Goal: Information Seeking & Learning: Understand process/instructions

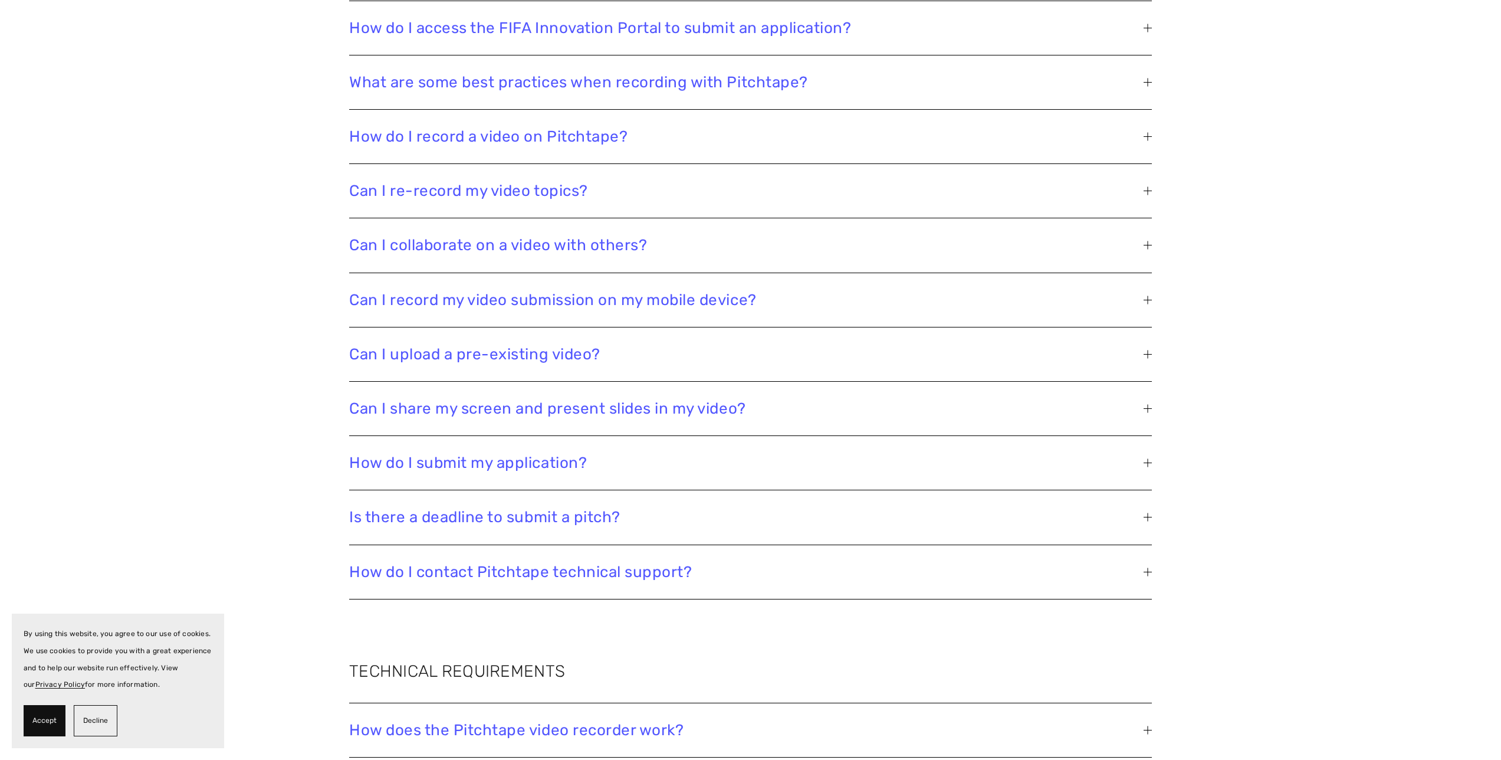
scroll to position [2262, 0]
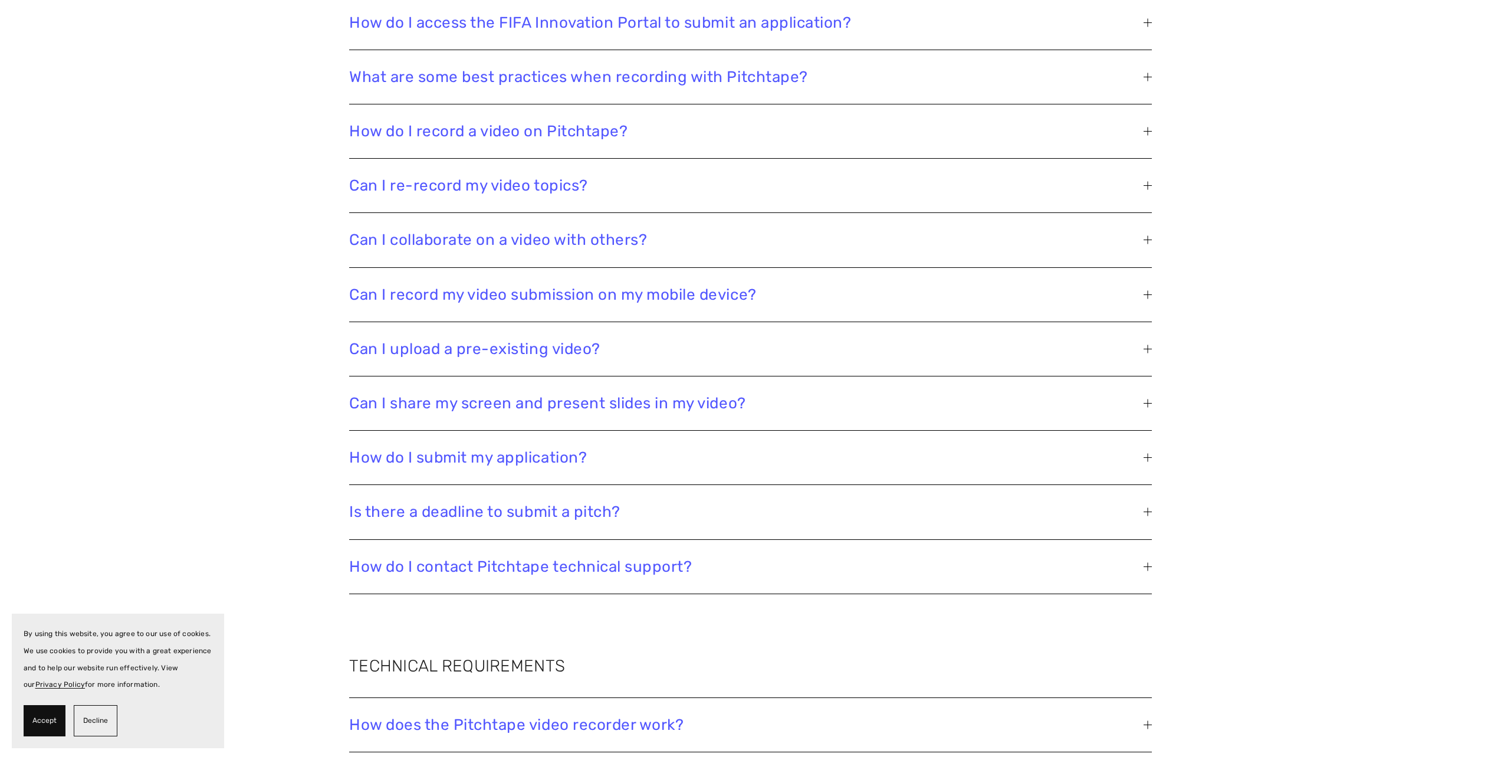
click at [439, 401] on span "Can I share my screen and present slides in my video?" at bounding box center [746, 403] width 794 height 18
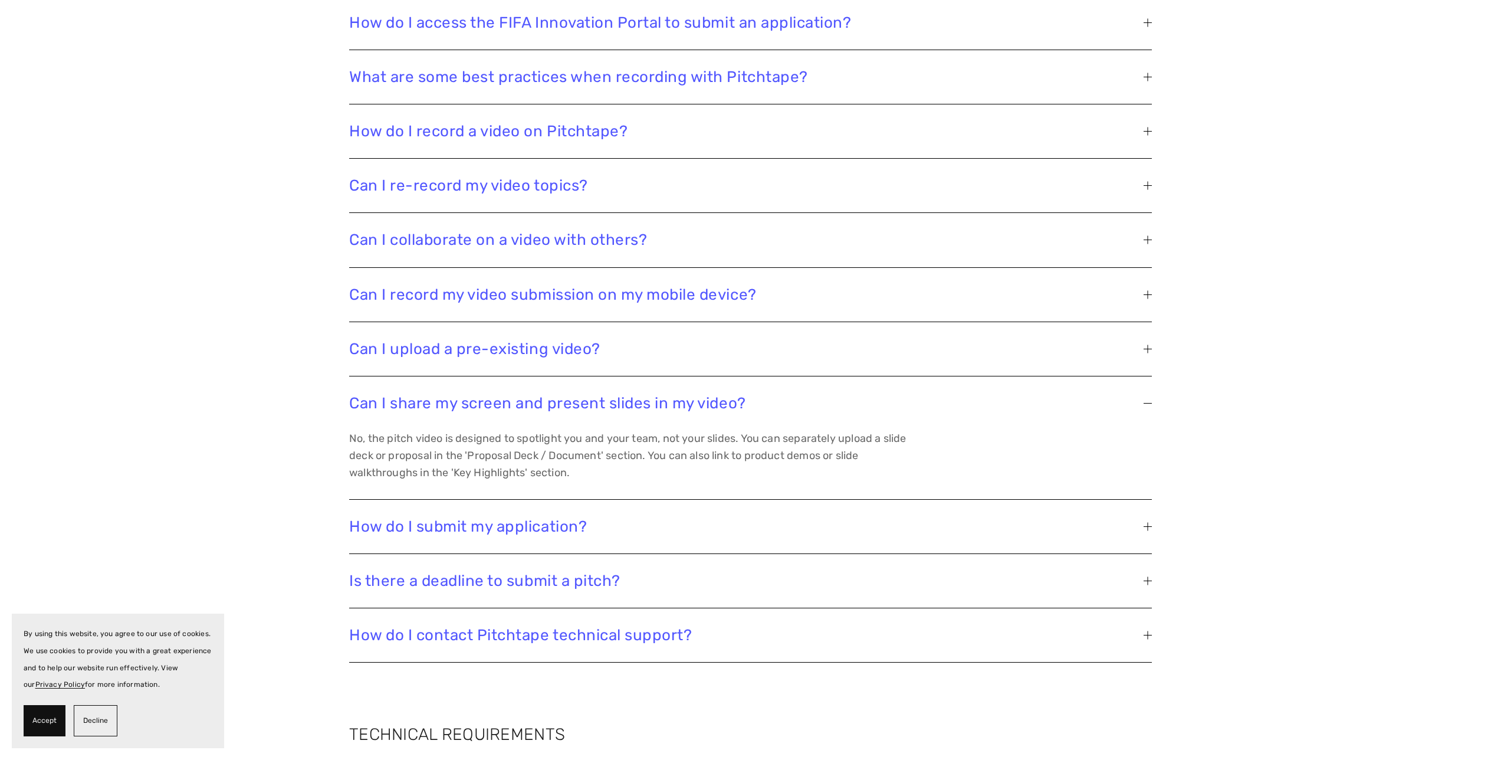
click at [409, 580] on span "Is there a deadline to submit a pitch?" at bounding box center [746, 580] width 794 height 18
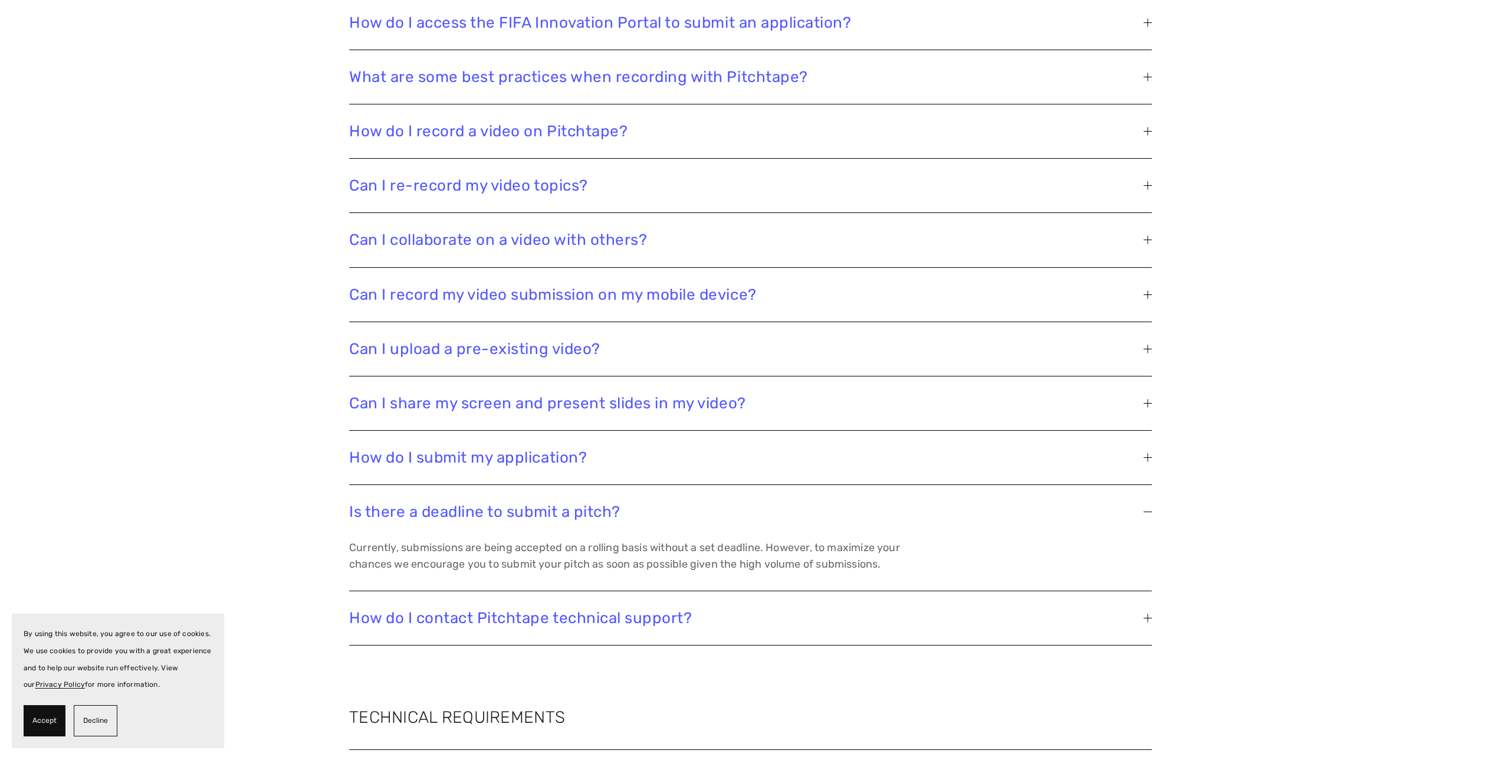
click at [425, 402] on span "Can I share my screen and present slides in my video?" at bounding box center [746, 403] width 794 height 18
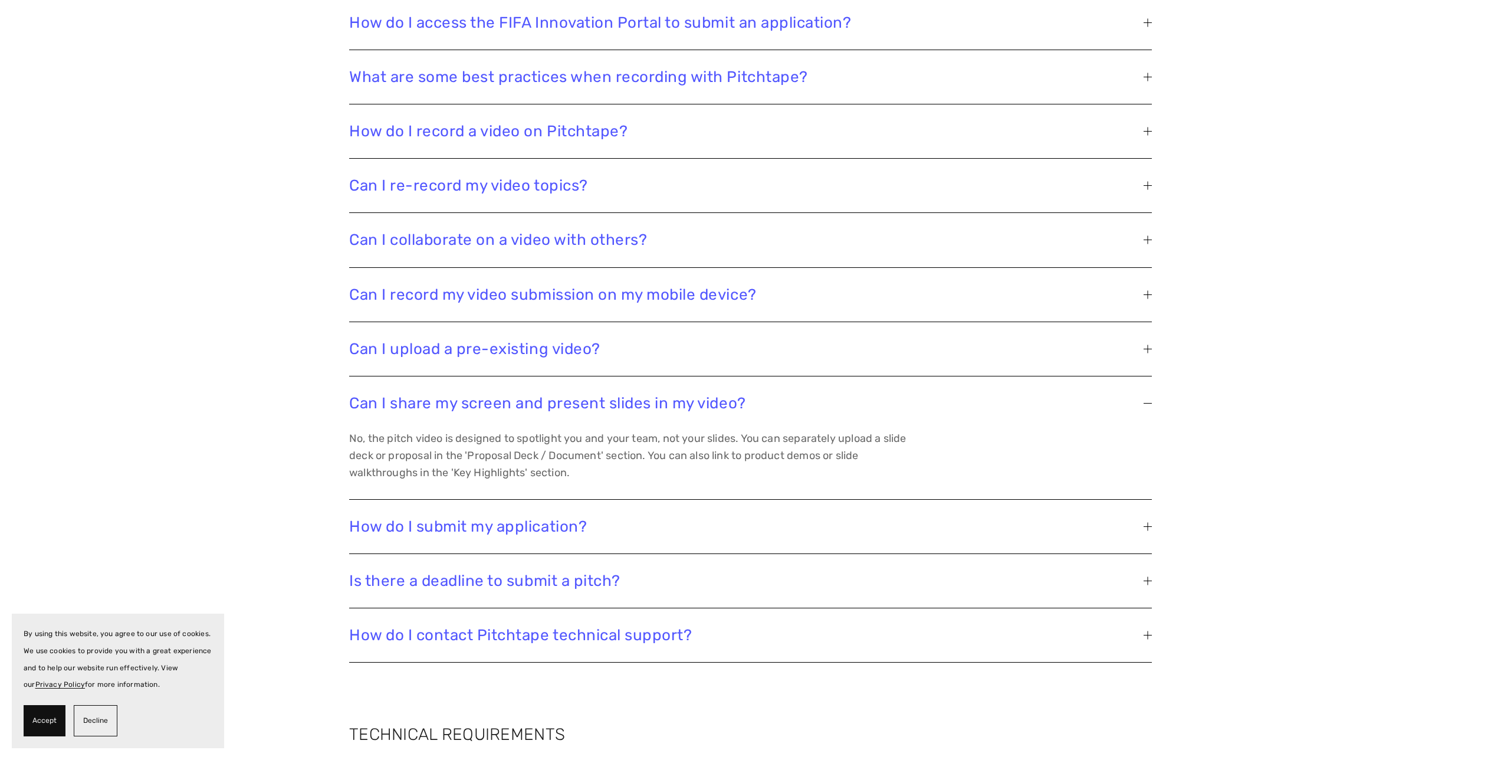
click at [500, 185] on span "Can I re-record my video topics?" at bounding box center [746, 185] width 794 height 18
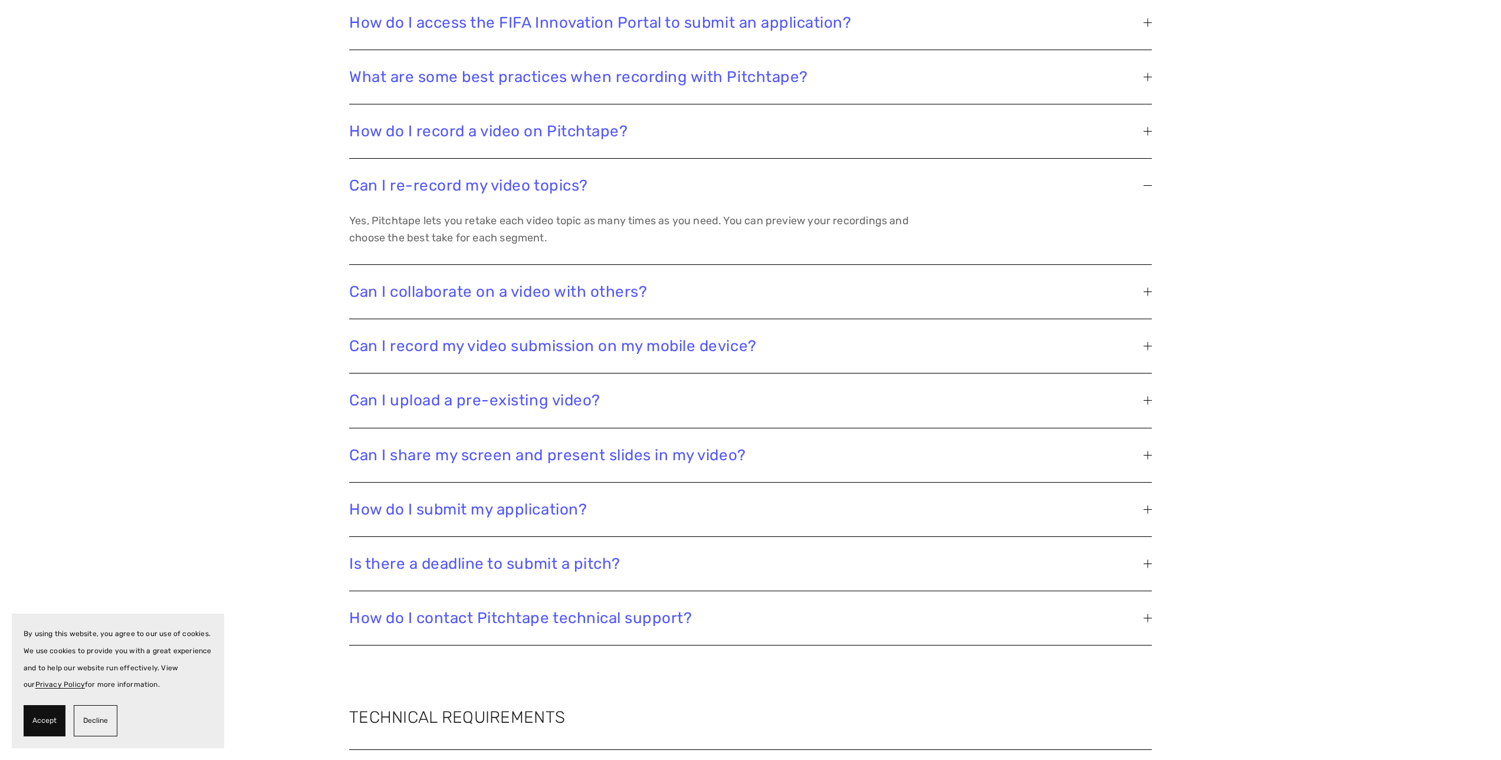
click at [493, 136] on span "How do I record a video on Pitchtape?" at bounding box center [746, 131] width 794 height 18
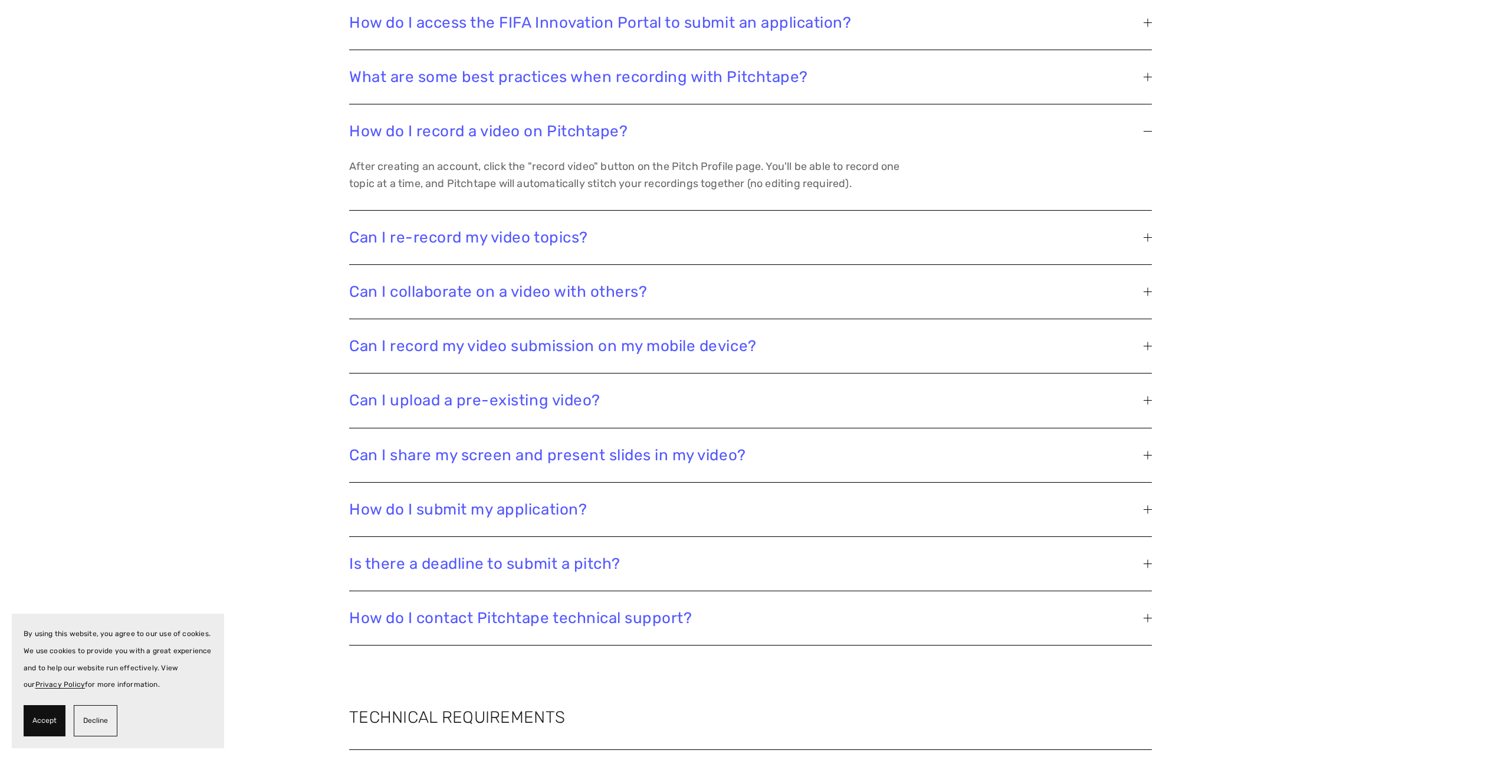
click at [498, 82] on span "What are some best practices when recording with Pitchtape?" at bounding box center [746, 77] width 794 height 18
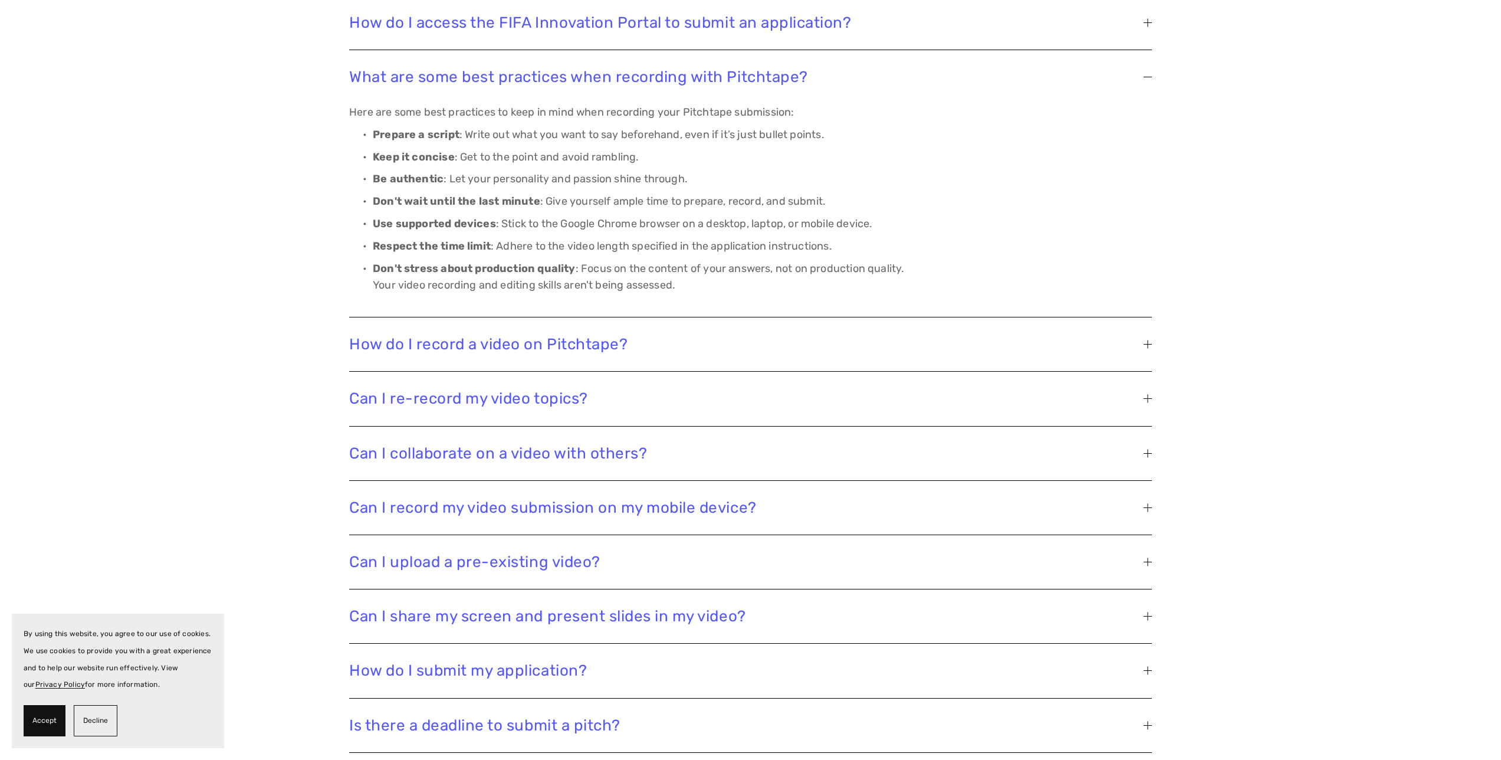
click at [607, 442] on button "Can I collaborate on a video with others?" at bounding box center [750, 453] width 803 height 54
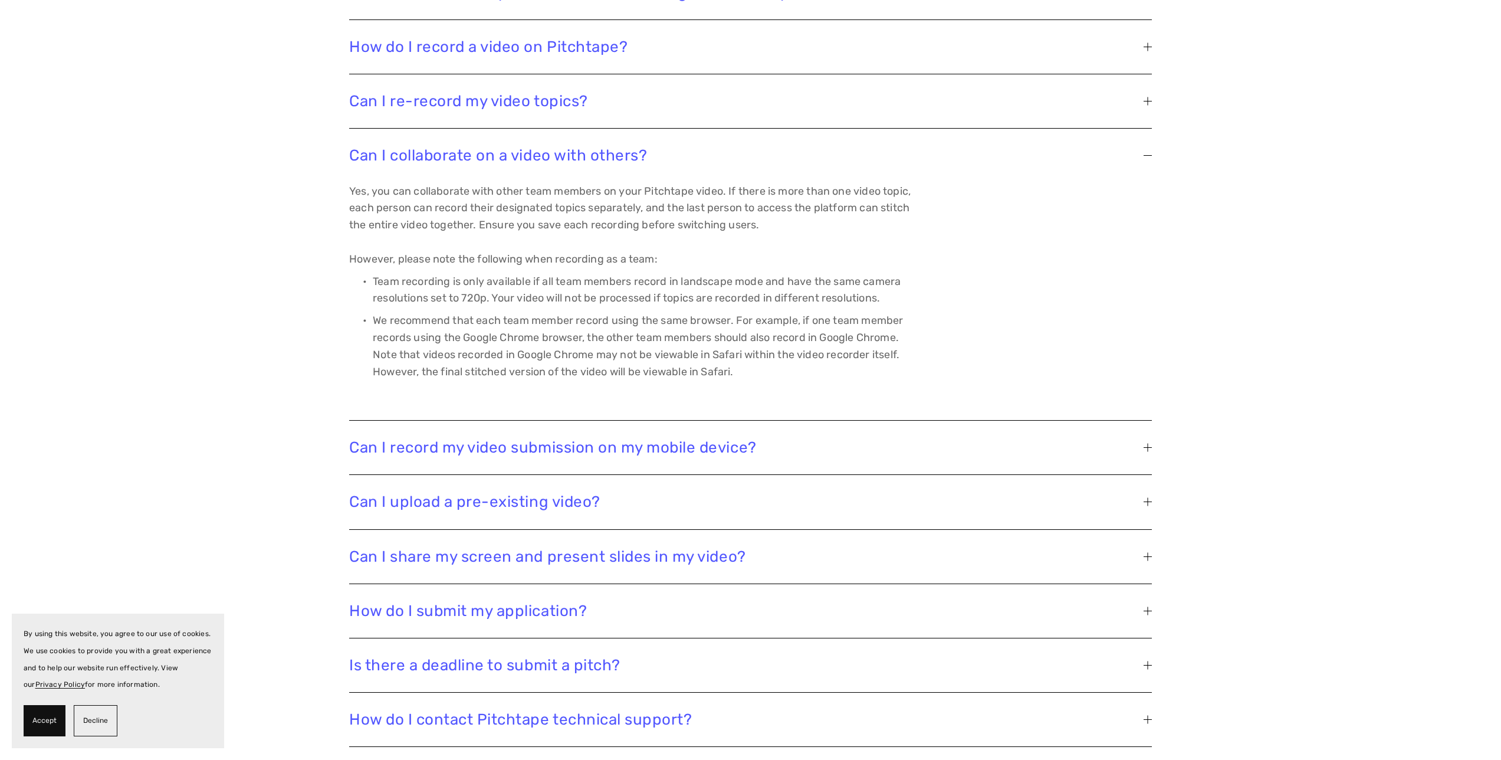
scroll to position [2348, 0]
click at [600, 437] on span "Can I record my video submission on my mobile device?" at bounding box center [746, 446] width 794 height 18
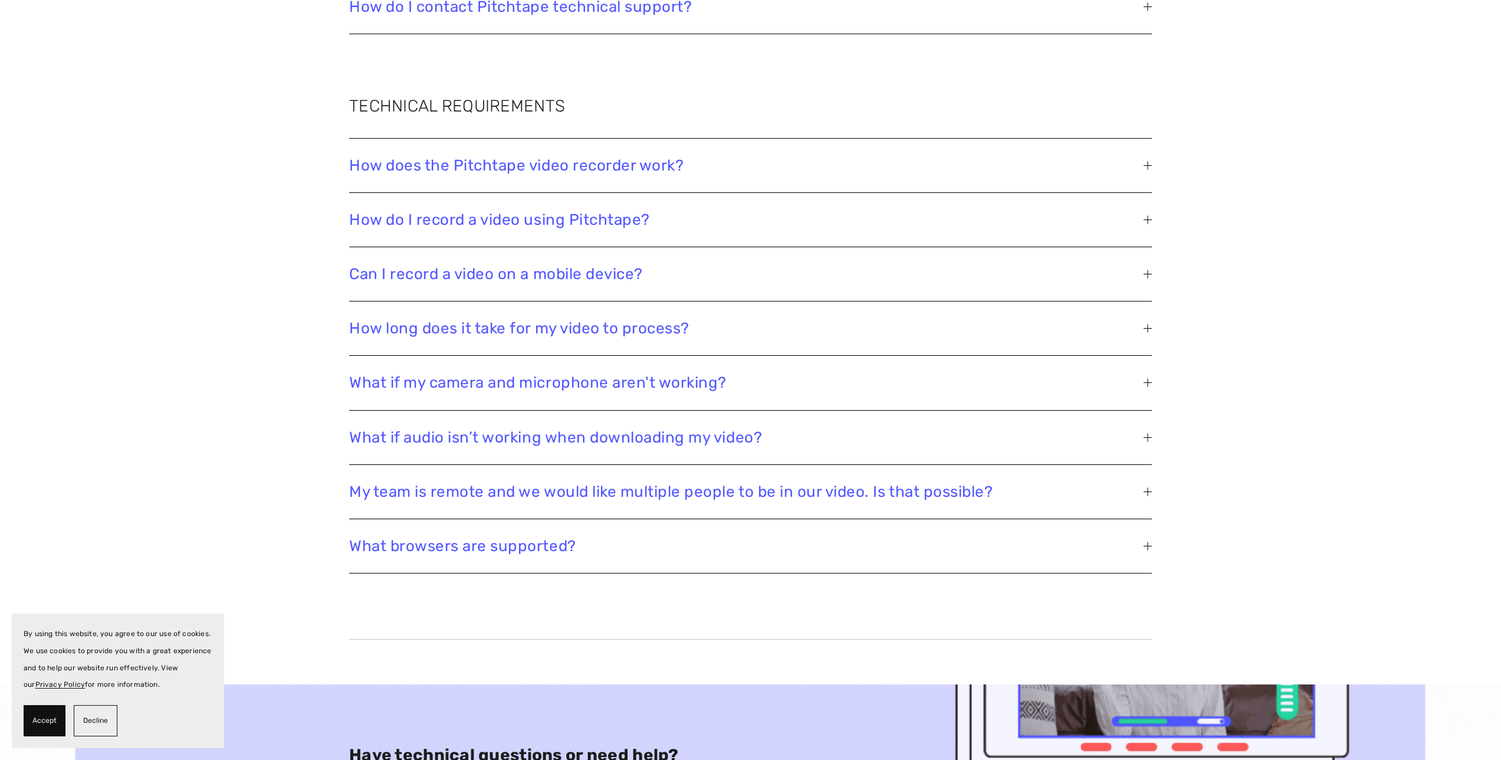
scroll to position [2876, 0]
click at [554, 438] on span "What if audio isn’t working when downloading my video?" at bounding box center [746, 434] width 794 height 18
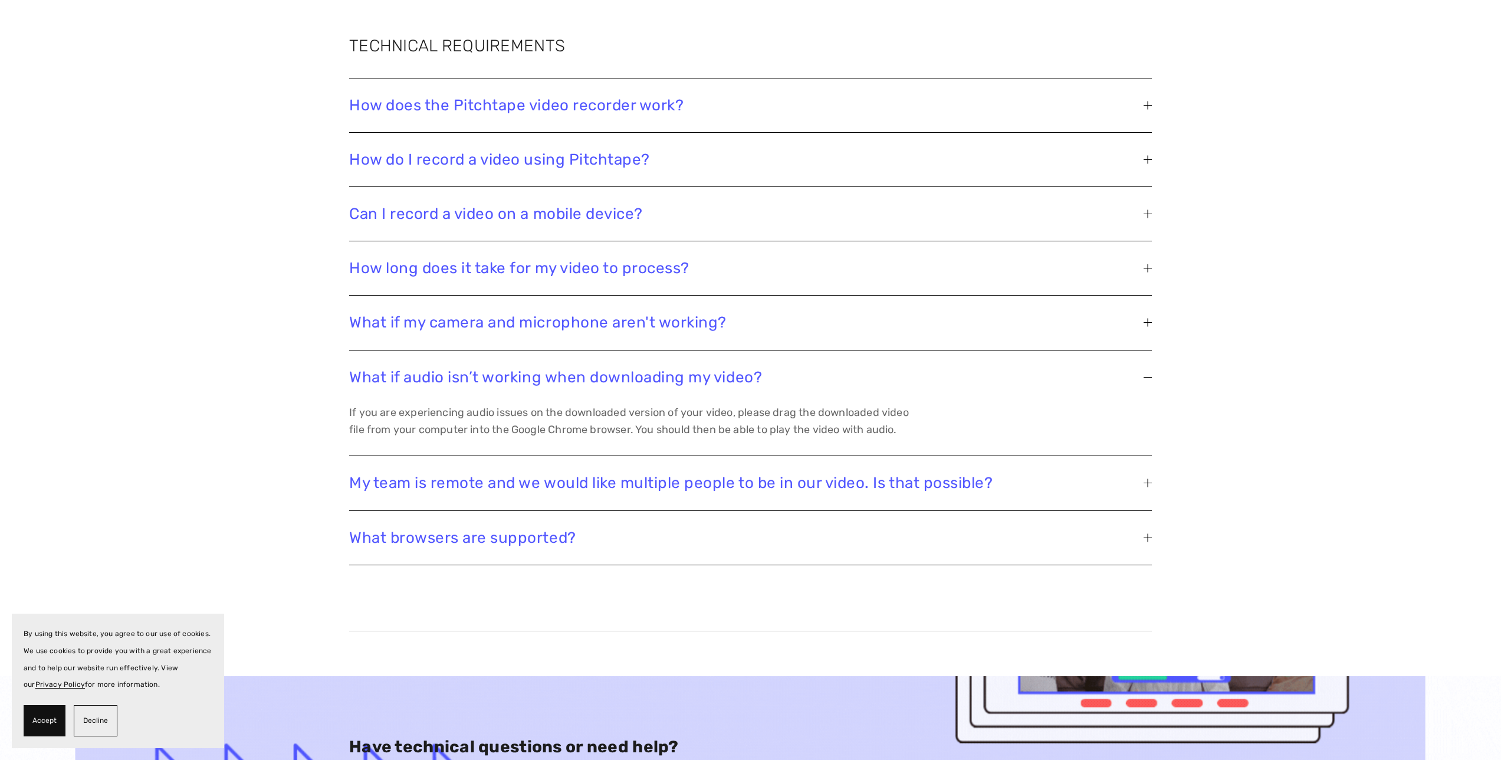
scroll to position [2932, 0]
click at [540, 488] on button "My team is remote and we would like multiple people to be in our video. Is that…" at bounding box center [750, 484] width 803 height 54
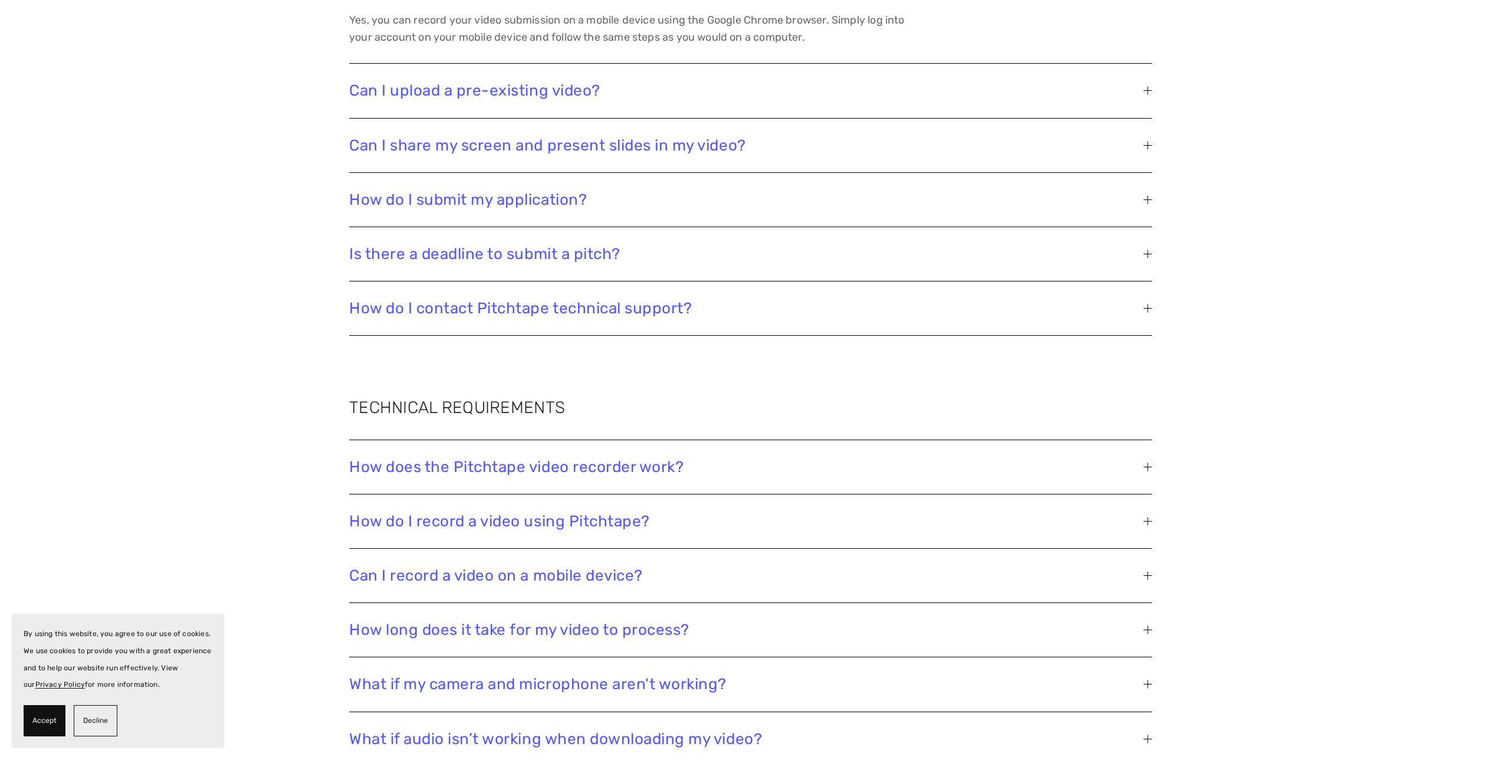
scroll to position [2571, 0]
click at [523, 150] on span "Can I share my screen and present slides in my video?" at bounding box center [746, 146] width 794 height 18
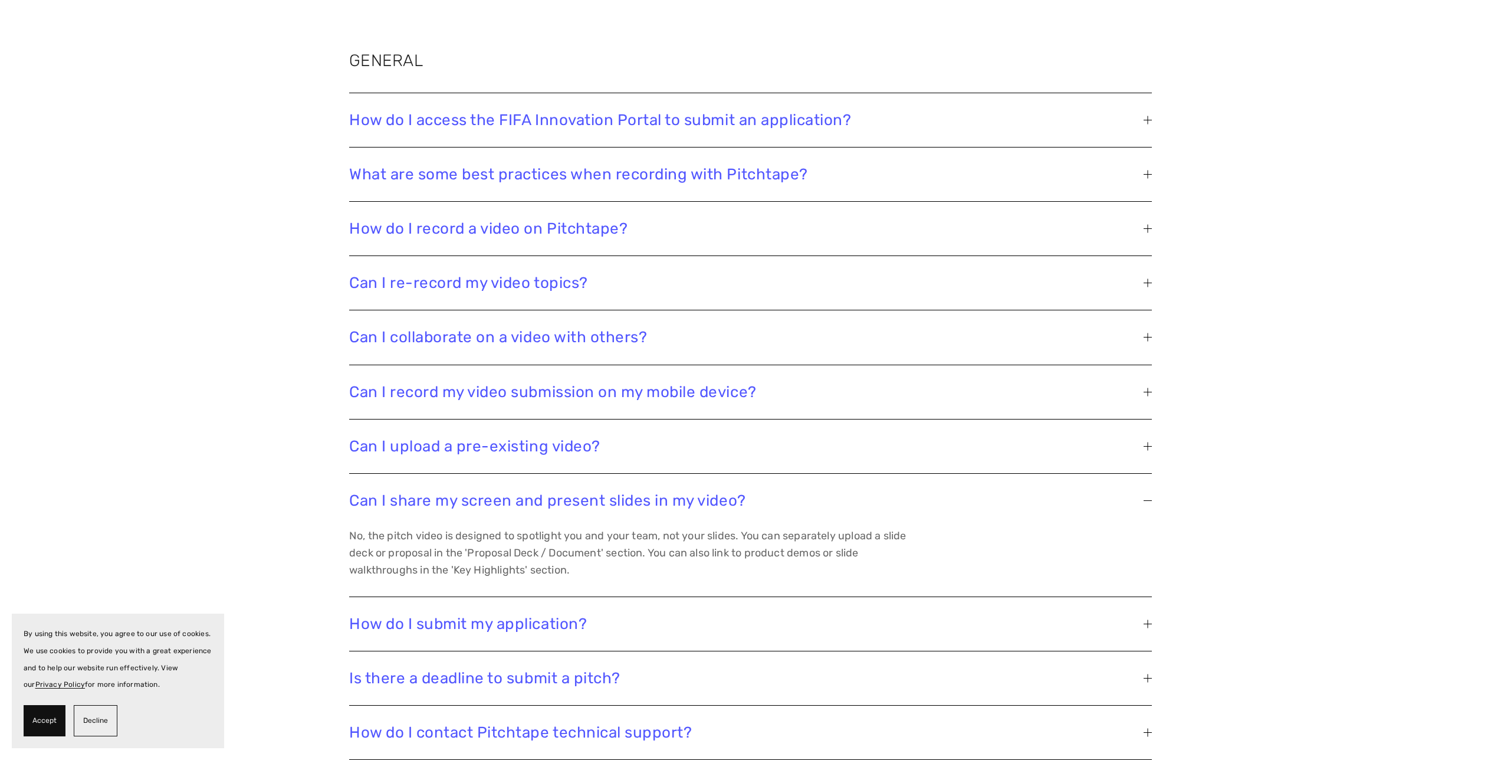
scroll to position [2171, 0]
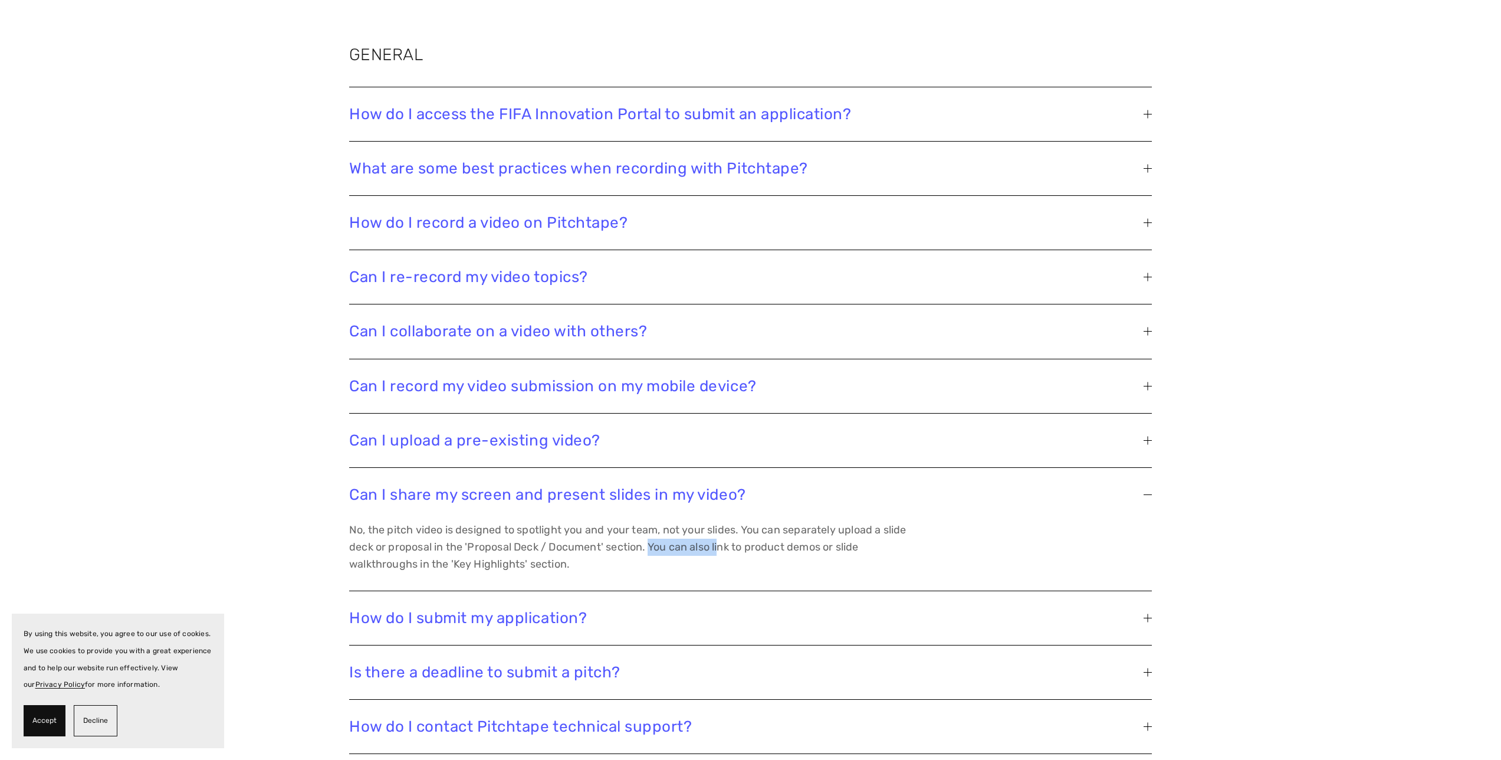
drag, startPoint x: 653, startPoint y: 544, endPoint x: 721, endPoint y: 549, distance: 68.0
click at [721, 549] on p "No, the pitch video is designed to spotlight you and your team, not your slides…" at bounding box center [630, 546] width 562 height 51
click at [694, 546] on p "No, the pitch video is designed to spotlight you and your team, not your slides…" at bounding box center [630, 546] width 562 height 51
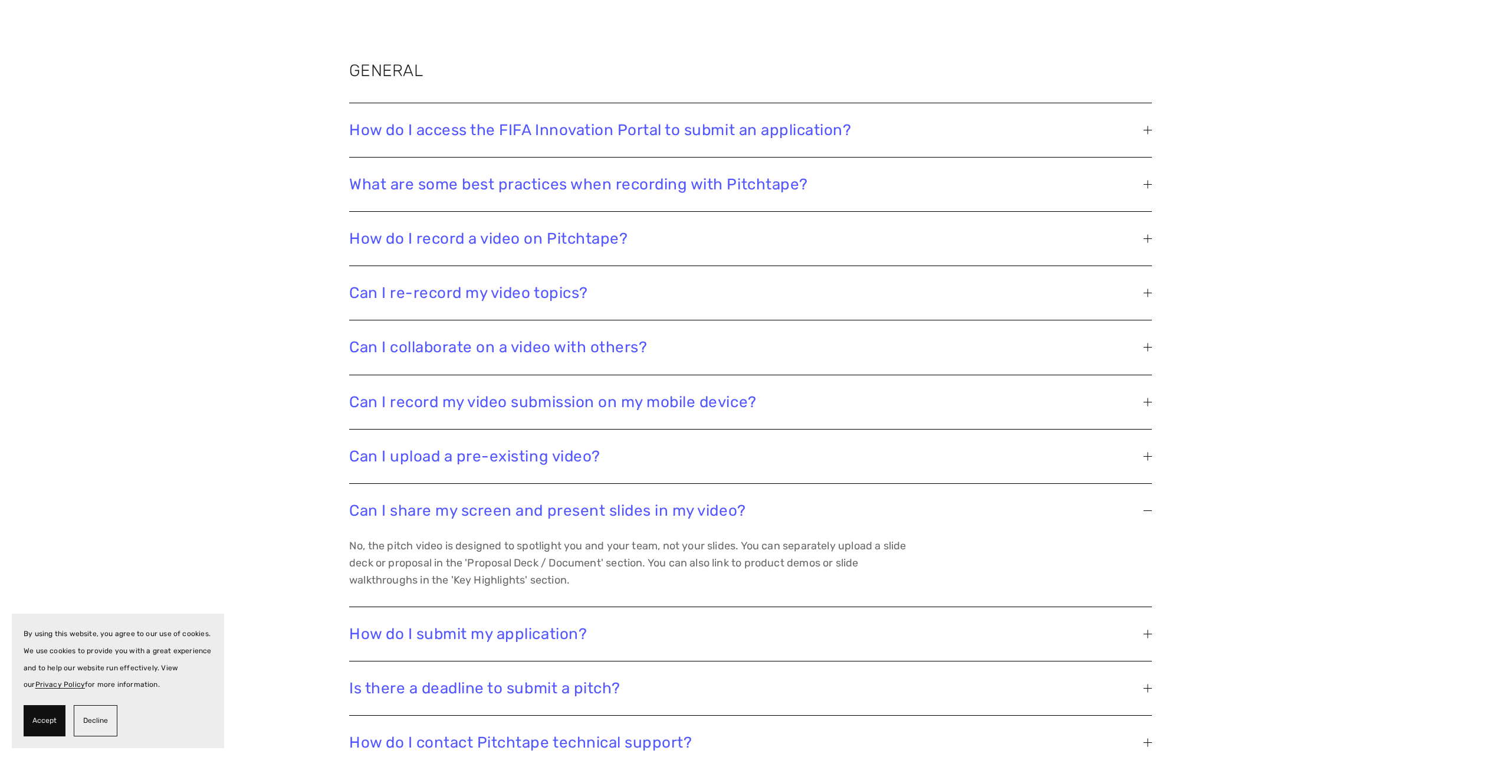
scroll to position [2154, 0]
click at [675, 564] on p "No, the pitch video is designed to spotlight you and your team, not your slides…" at bounding box center [630, 563] width 562 height 51
drag, startPoint x: 655, startPoint y: 564, endPoint x: 723, endPoint y: 577, distance: 68.9
click at [743, 576] on p "No, the pitch video is designed to spotlight you and your team, not your slides…" at bounding box center [630, 563] width 562 height 51
click at [723, 577] on p "No, the pitch video is designed to spotlight you and your team, not your slides…" at bounding box center [630, 563] width 562 height 51
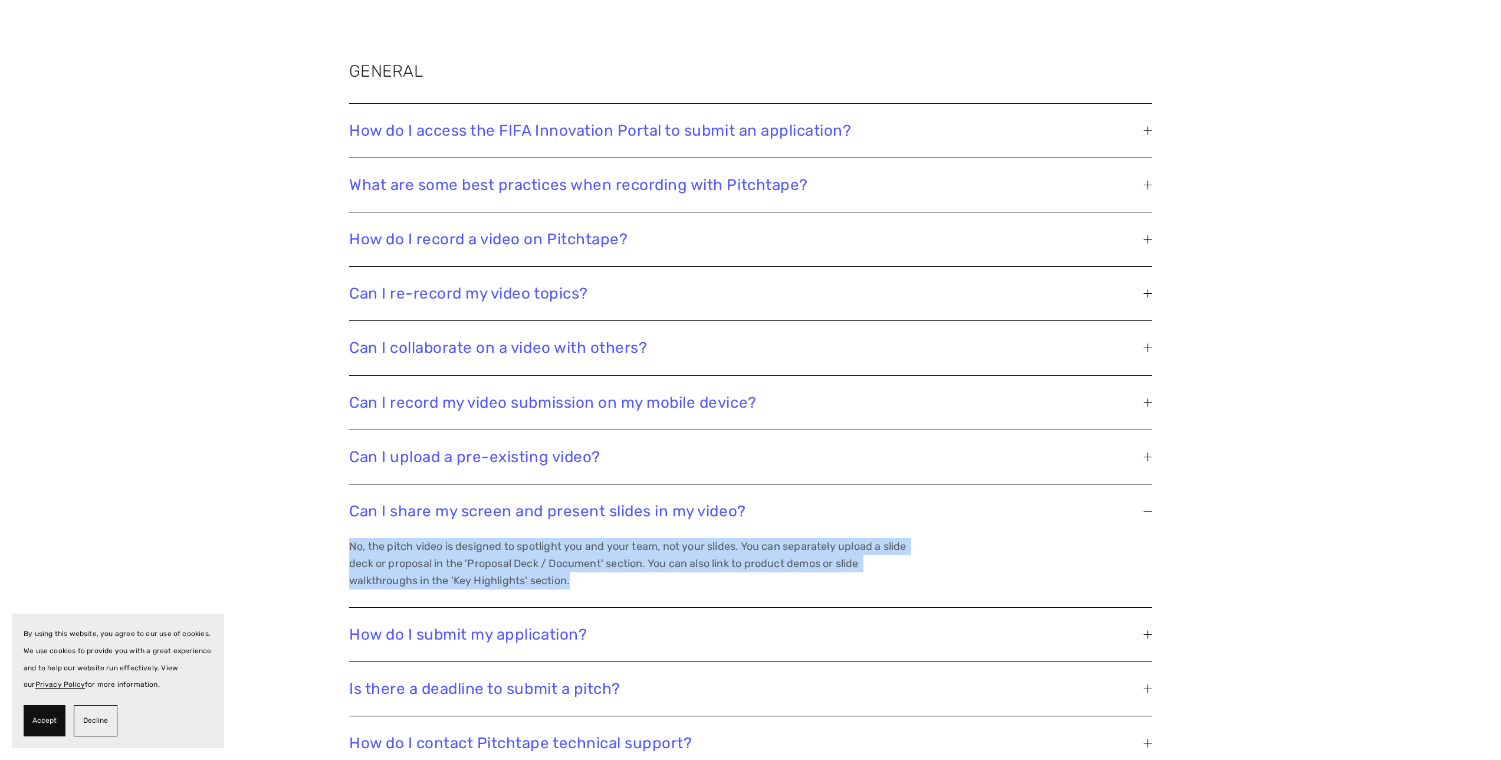
drag, startPoint x: 686, startPoint y: 577, endPoint x: 346, endPoint y: 540, distance: 341.7
click at [346, 540] on div "How do I access the FIFA Innovation Portal to submit an application? If you hav…" at bounding box center [750, 437] width 823 height 688
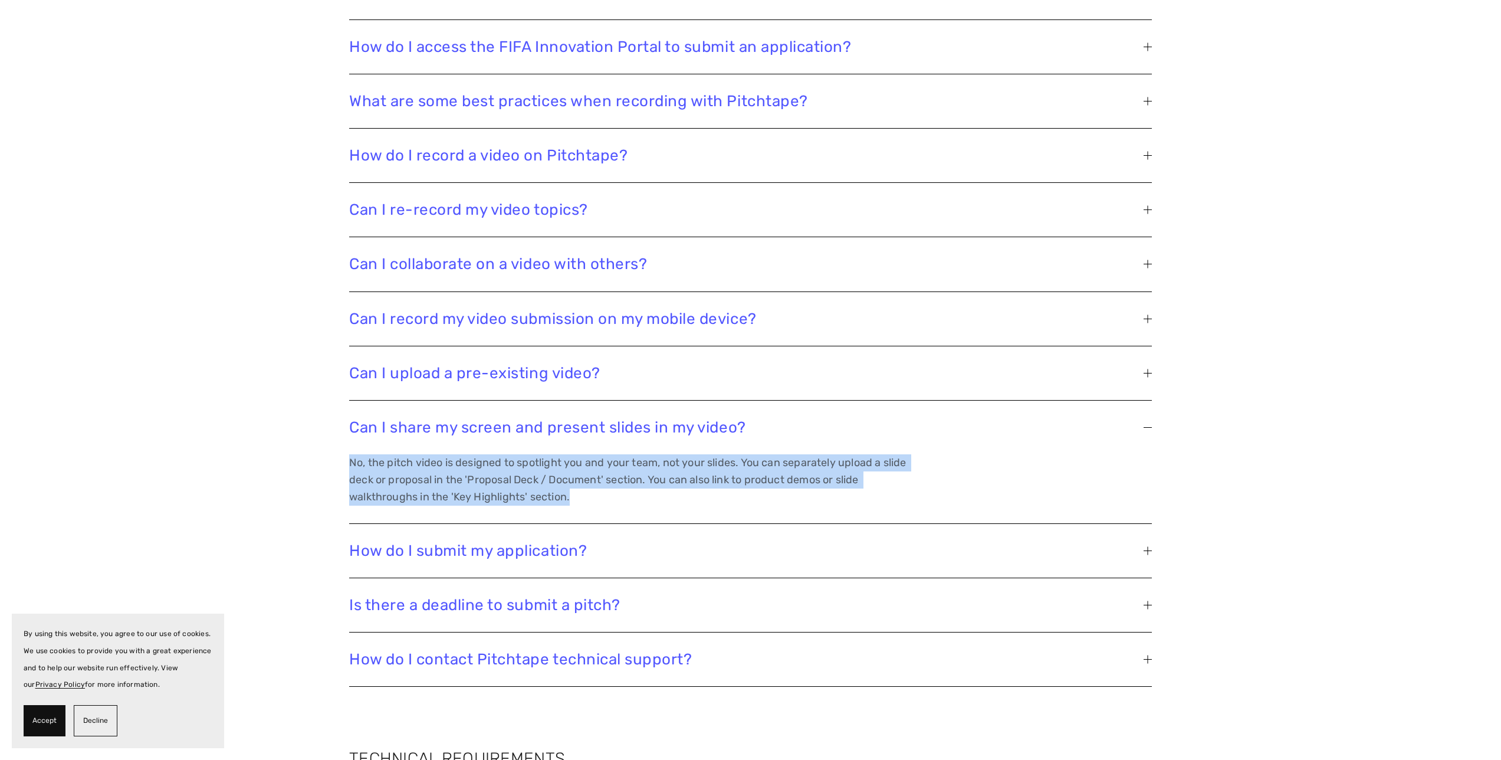
scroll to position [2238, 0]
click at [468, 649] on button "How do I contact Pitchtape technical support?" at bounding box center [750, 660] width 803 height 54
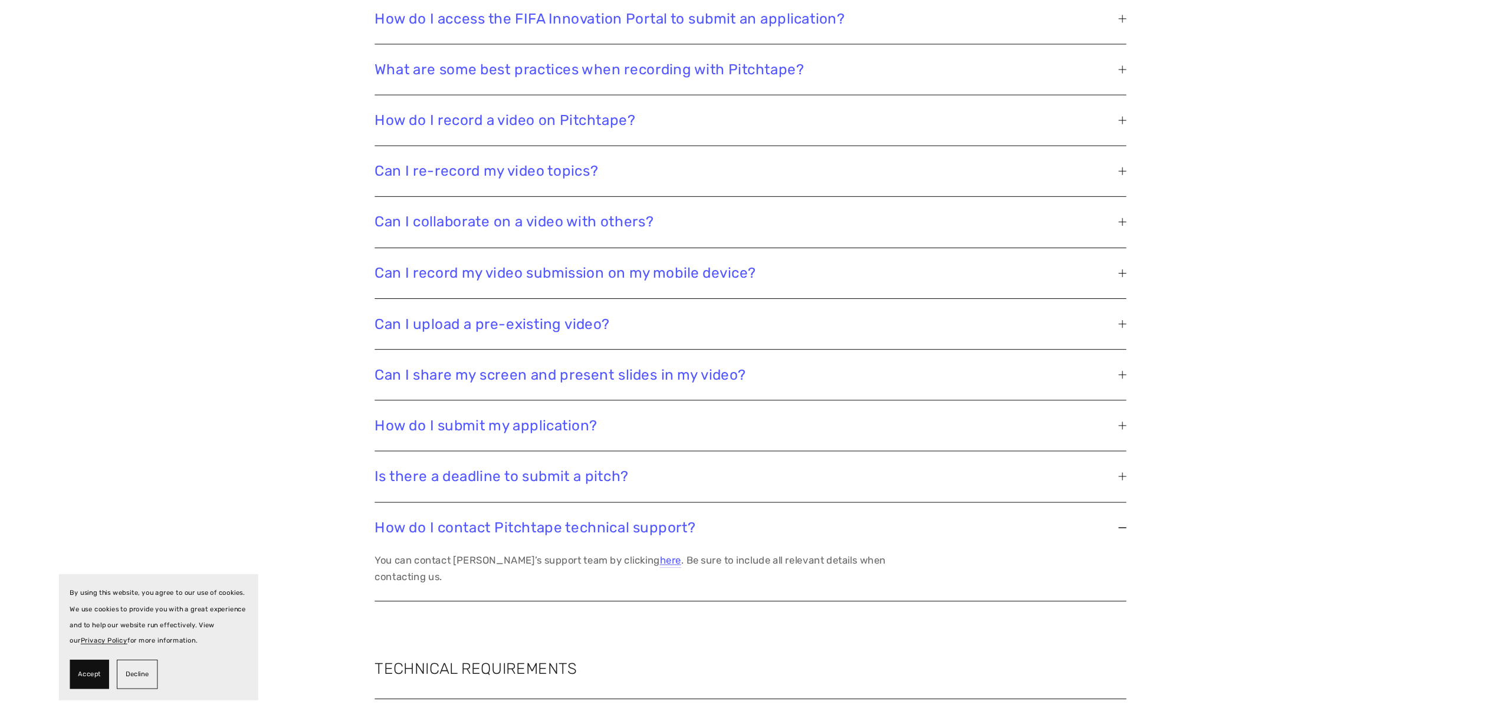
scroll to position [2267, 0]
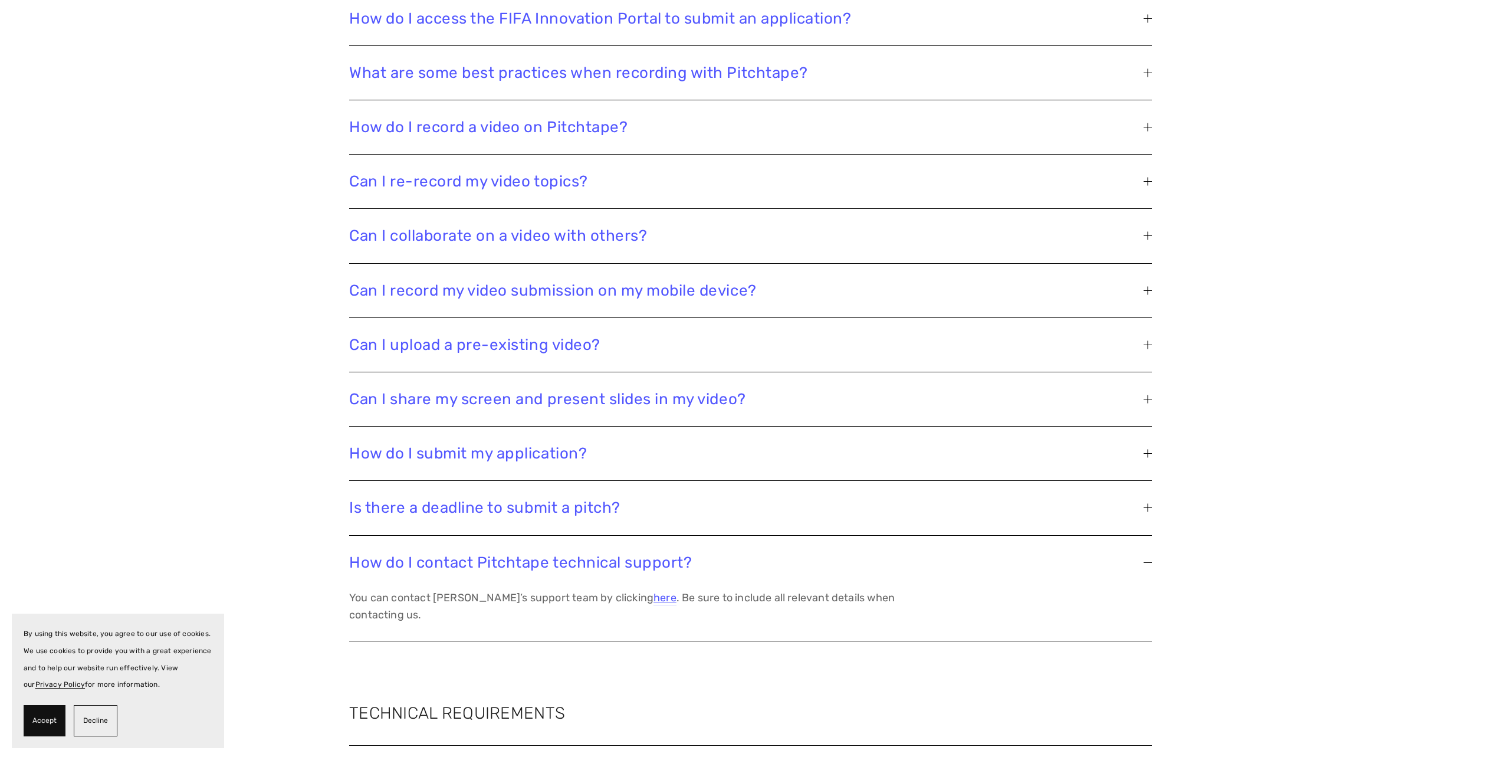
click at [549, 470] on button "How do I submit my application?" at bounding box center [750, 453] width 803 height 54
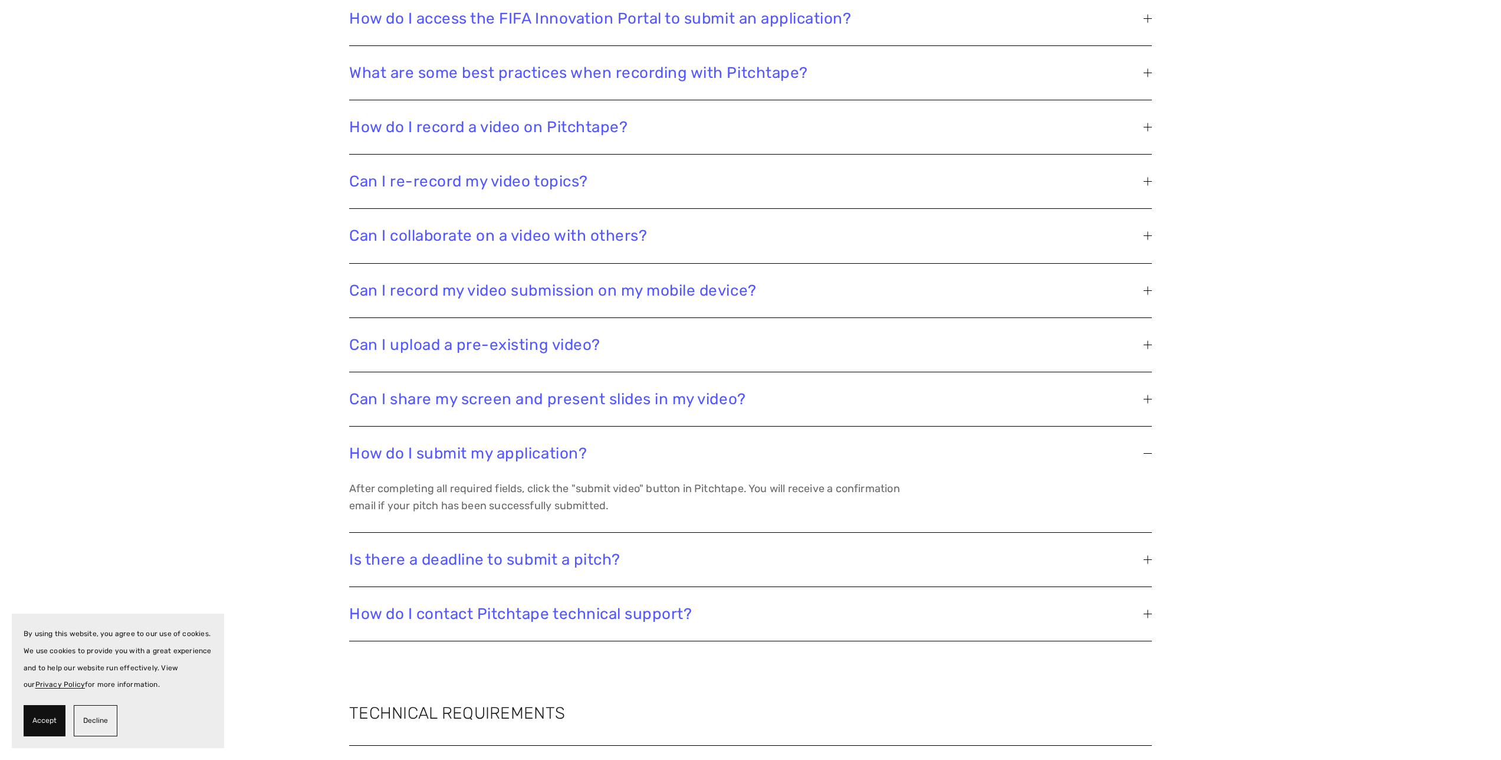
click at [548, 462] on button "How do I submit my application?" at bounding box center [750, 453] width 803 height 54
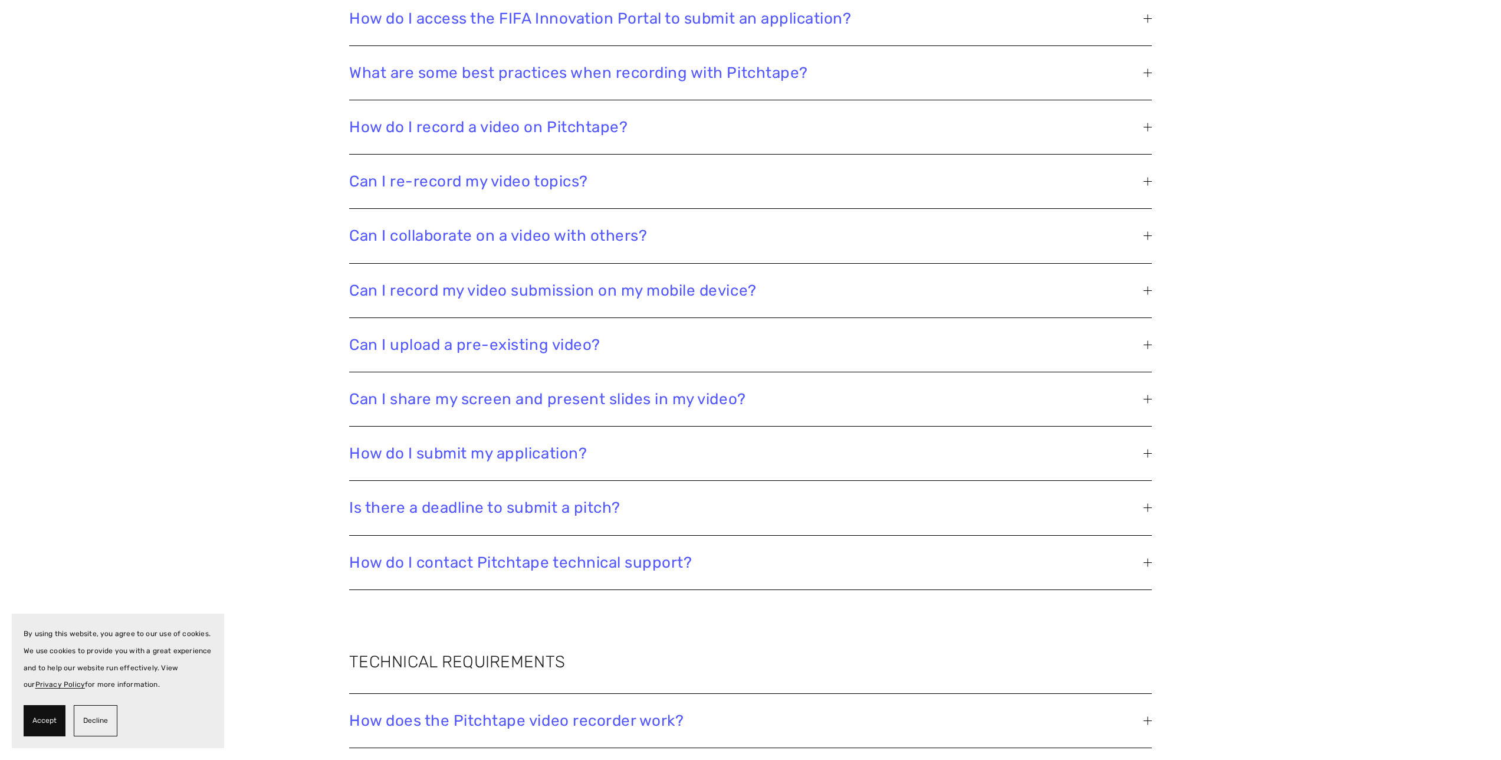
click at [576, 412] on button "Can I share my screen and present slides in my video?" at bounding box center [750, 399] width 803 height 54
